Goal: Browse casually: Explore the website without a specific task or goal

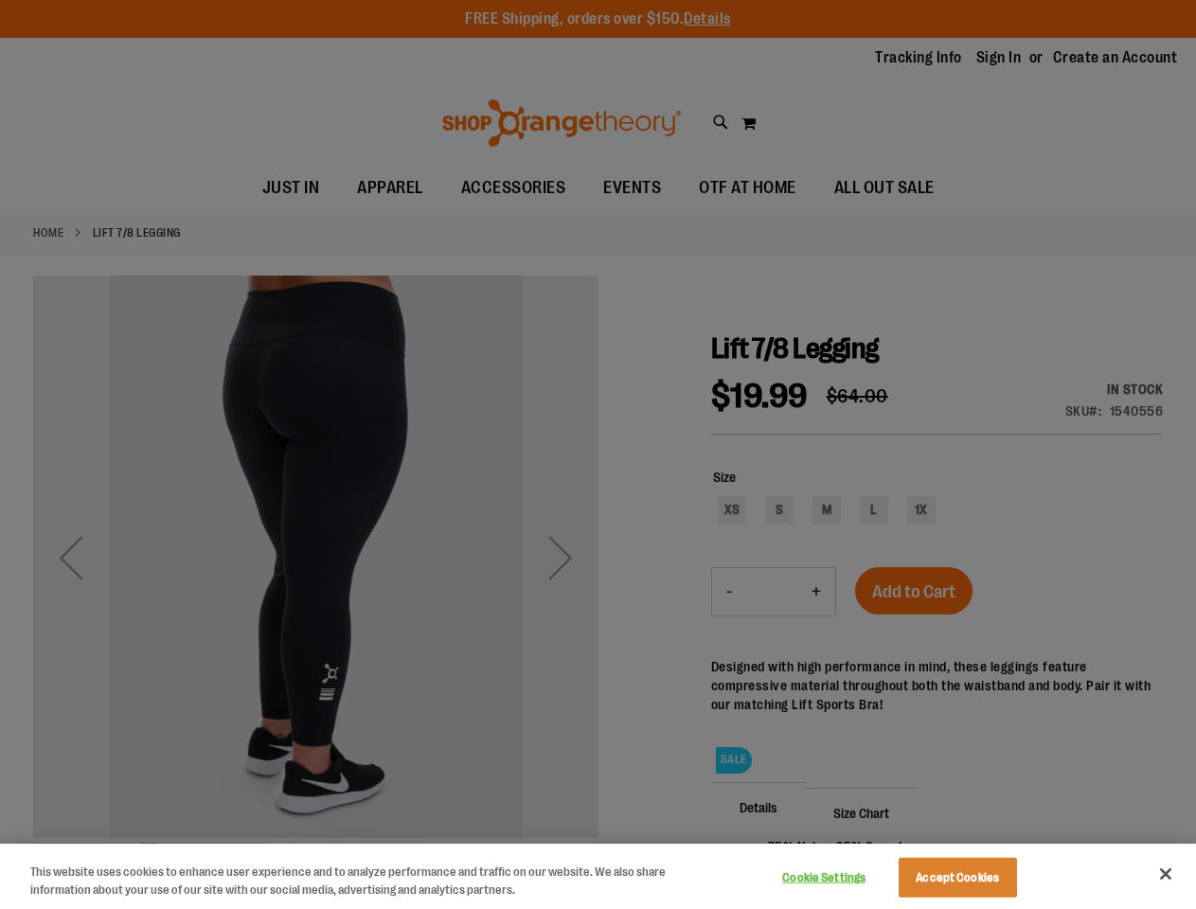
click at [597, 454] on div at bounding box center [598, 454] width 1196 height 909
click at [847, 878] on button "Cookie Settings" at bounding box center [824, 878] width 118 height 38
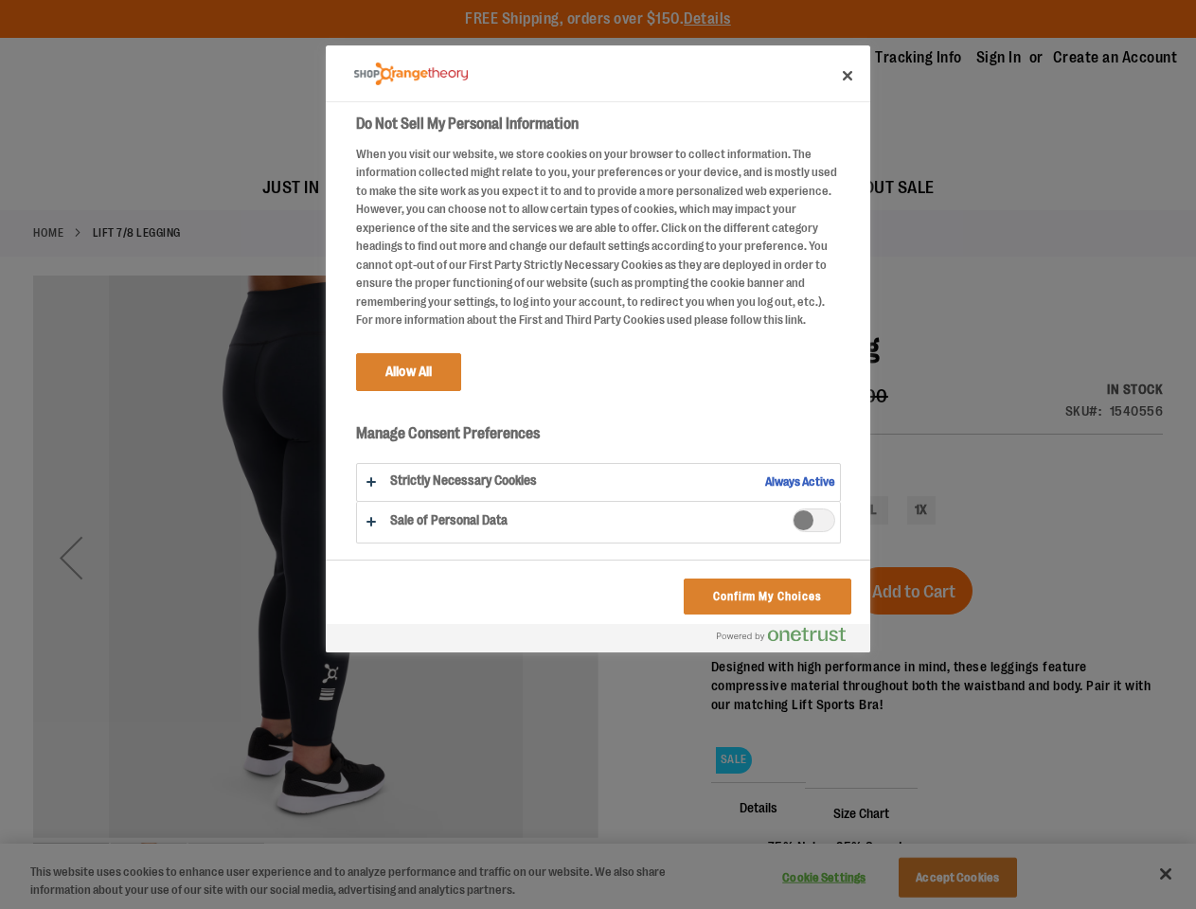
click at [981, 878] on div at bounding box center [598, 454] width 1196 height 909
click at [1166, 874] on div at bounding box center [598, 454] width 1196 height 909
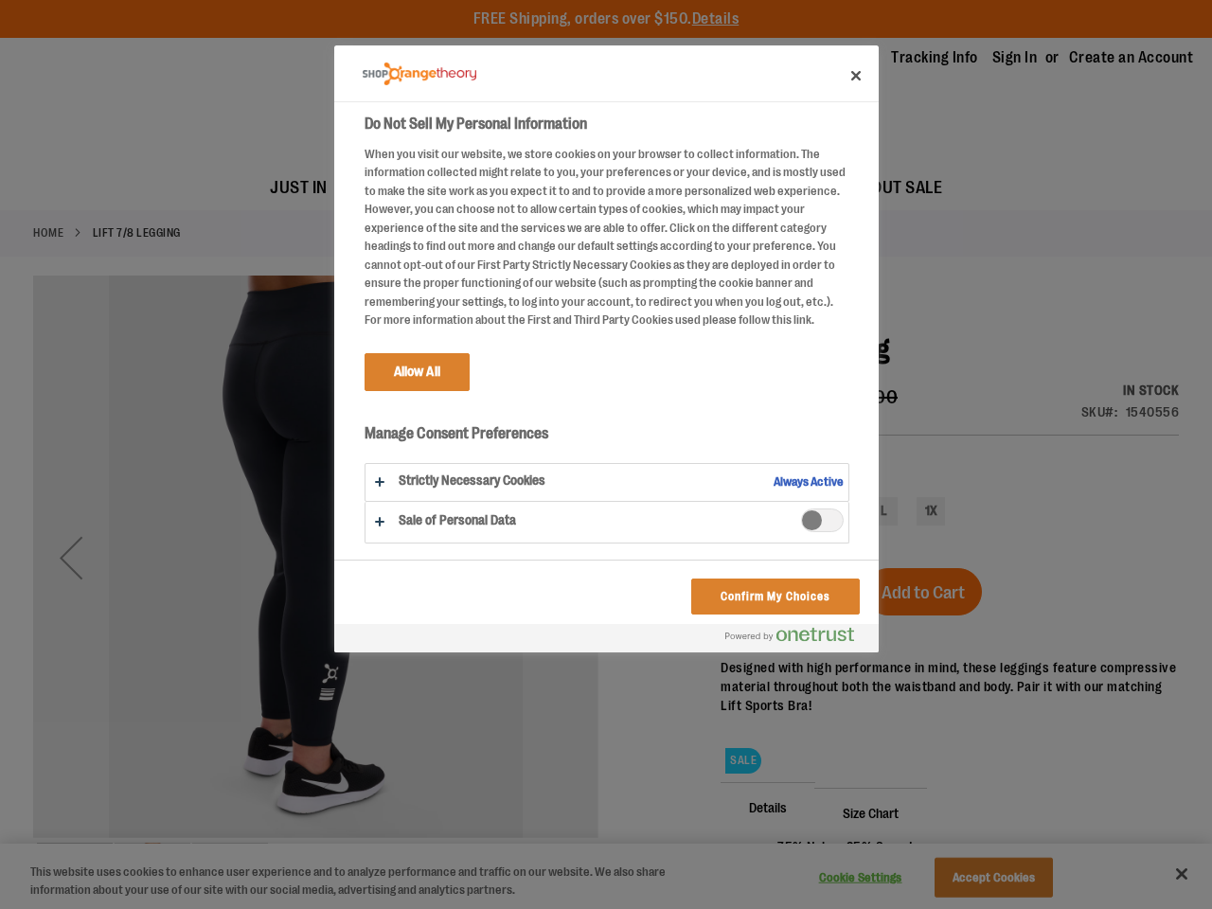
click at [990, 908] on html "Skip to Content The store will not work correctly when cookies are disabled. FR…" at bounding box center [606, 454] width 1212 height 909
